Goal: Navigation & Orientation: Find specific page/section

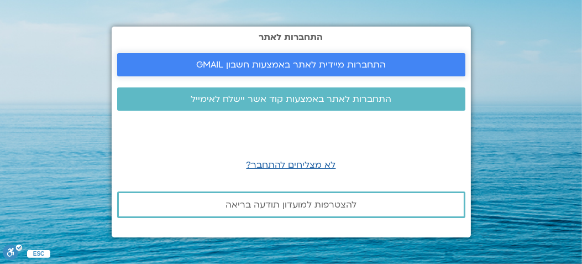
click at [310, 65] on span "התחברות מיידית לאתר באמצעות חשבון GMAIL" at bounding box center [290, 65] width 189 height 10
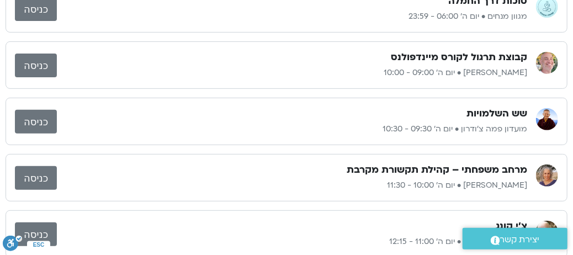
scroll to position [30, 0]
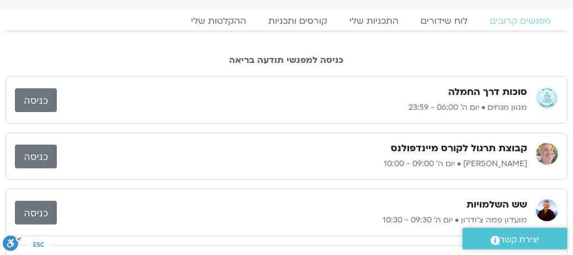
click at [36, 102] on link "כניסה" at bounding box center [36, 100] width 42 height 24
click at [29, 156] on link "כניסה" at bounding box center [36, 157] width 42 height 24
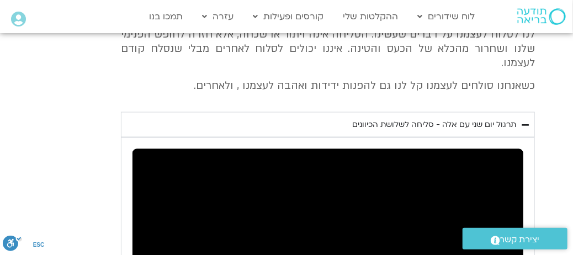
scroll to position [417, 0]
